Goal: Information Seeking & Learning: Learn about a topic

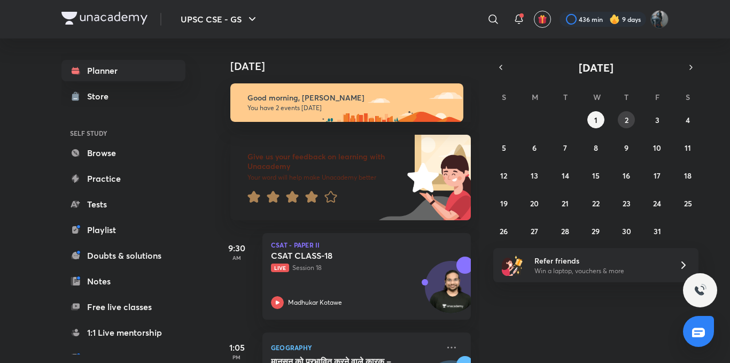
click at [623, 126] on button "2" at bounding box center [626, 119] width 17 height 17
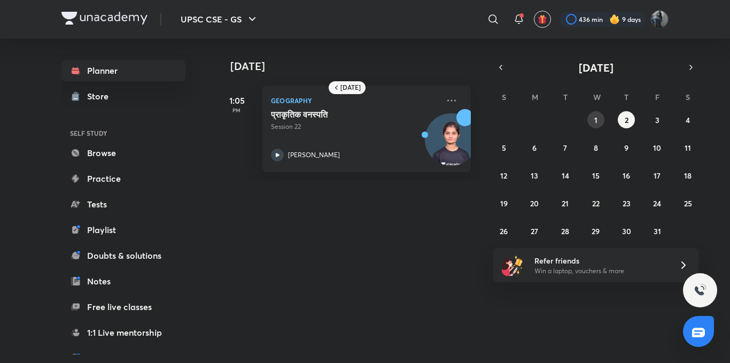
click at [600, 121] on button "1" at bounding box center [595, 119] width 17 height 17
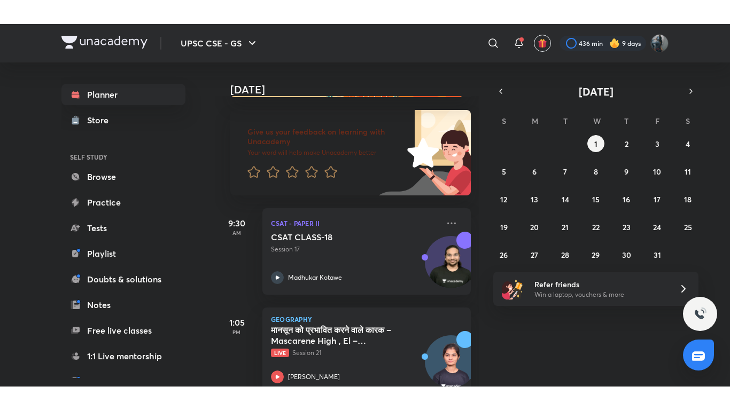
scroll to position [73, 0]
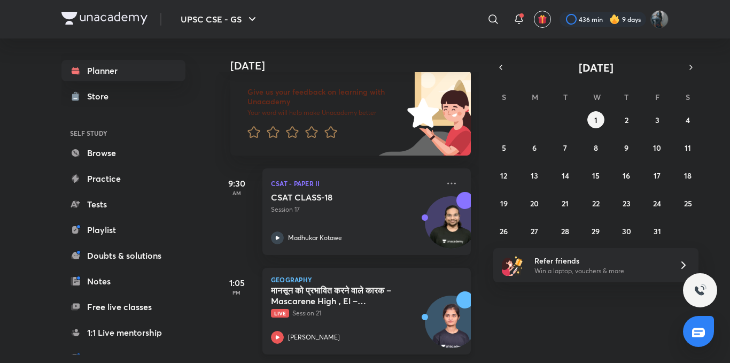
click at [279, 331] on icon at bounding box center [277, 337] width 13 height 13
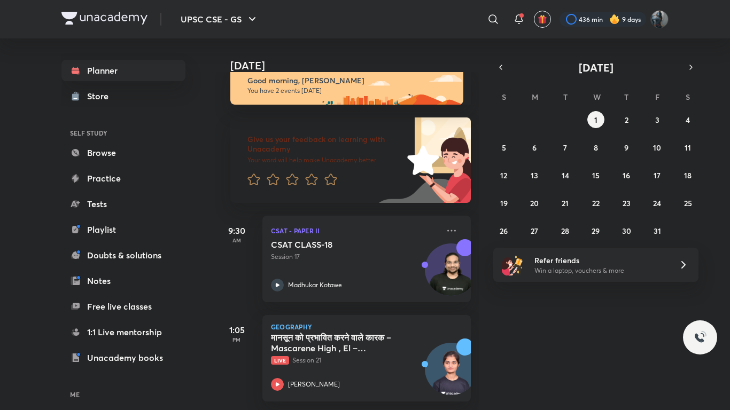
scroll to position [25, 0]
